Goal: Information Seeking & Learning: Learn about a topic

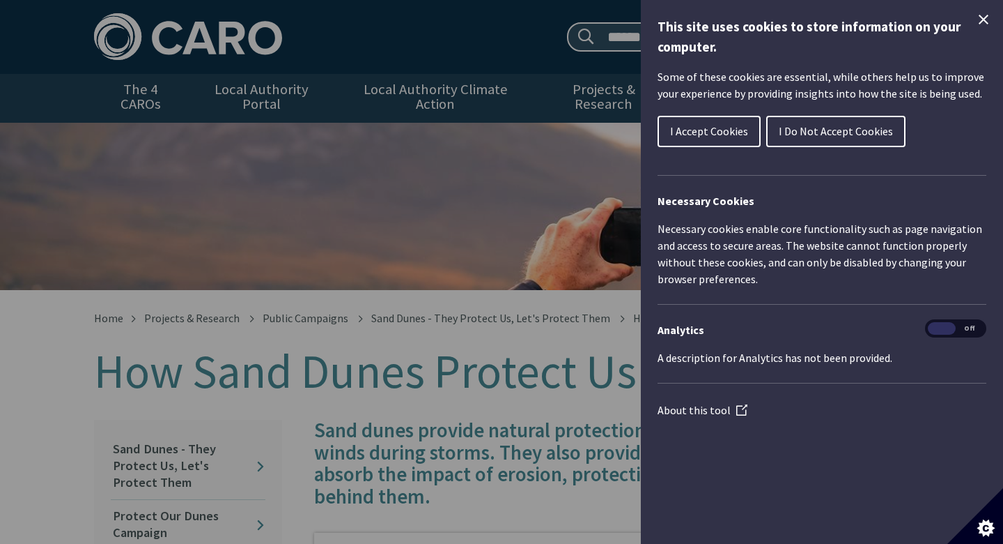
click at [865, 132] on span "I Do Not Accept Cookies" at bounding box center [836, 131] width 114 height 14
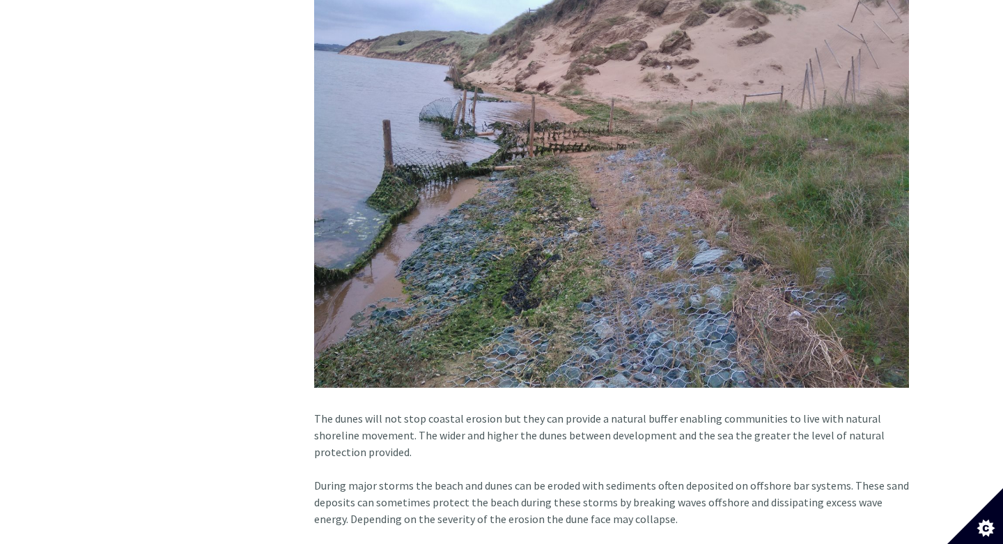
scroll to position [1732, 0]
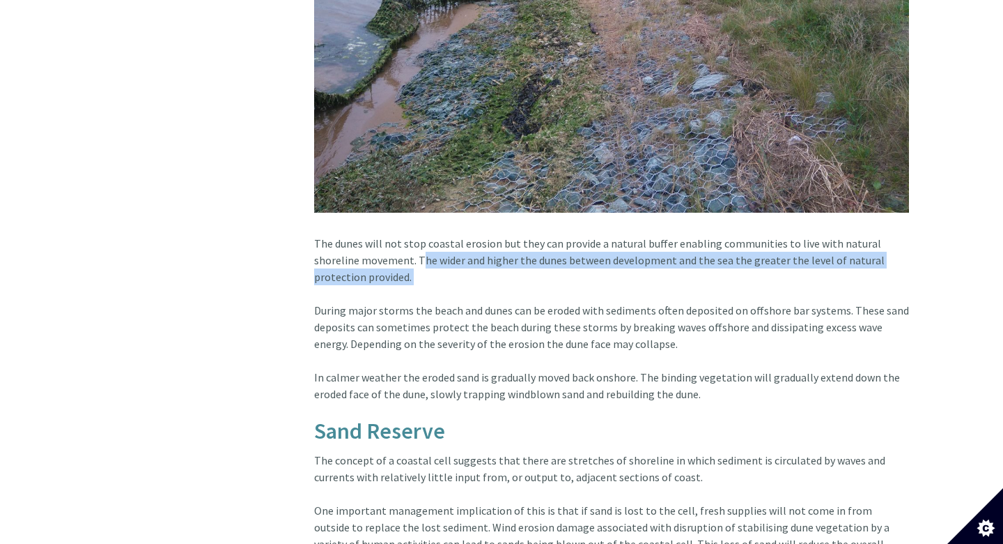
drag, startPoint x: 407, startPoint y: 270, endPoint x: 370, endPoint y: 247, distance: 43.5
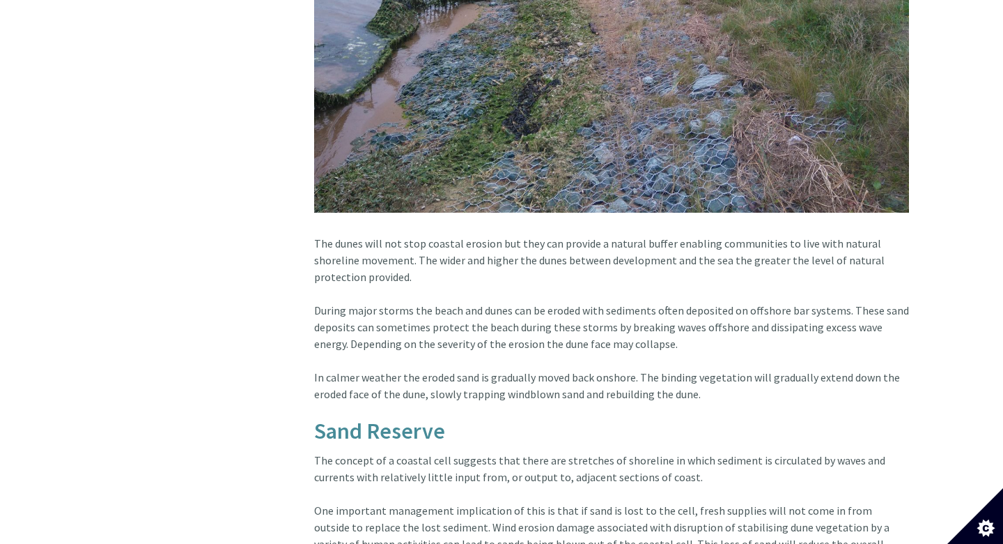
drag, startPoint x: 383, startPoint y: 261, endPoint x: 371, endPoint y: 247, distance: 18.3
copy article "The wider and higher the dunes between development and the sea the greater the …"
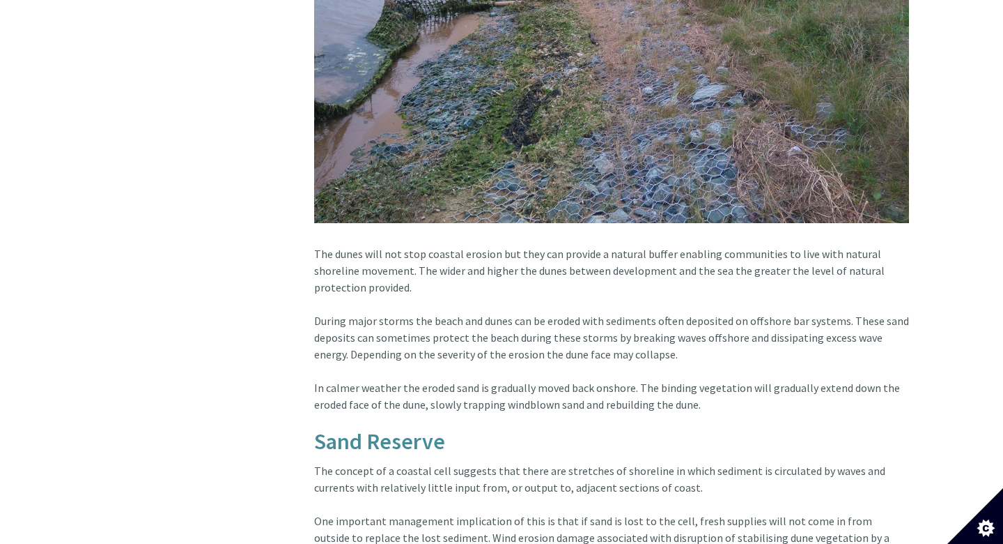
scroll to position [1725, 0]
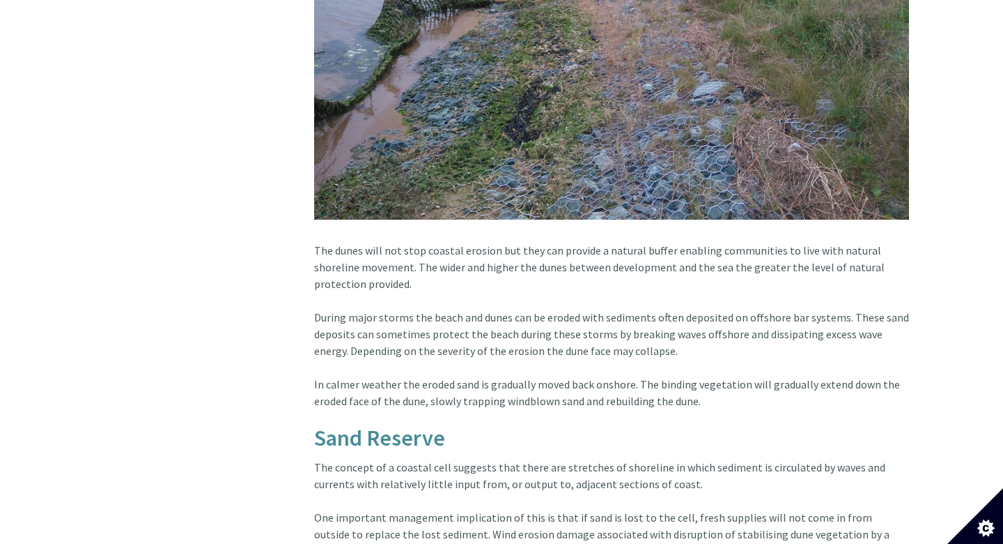
drag, startPoint x: 714, startPoint y: 394, endPoint x: 299, endPoint y: 364, distance: 415.7
copy article "In calmer weather the eroded sand is gradually moved back onshore. The binding …"
